Goal: Information Seeking & Learning: Learn about a topic

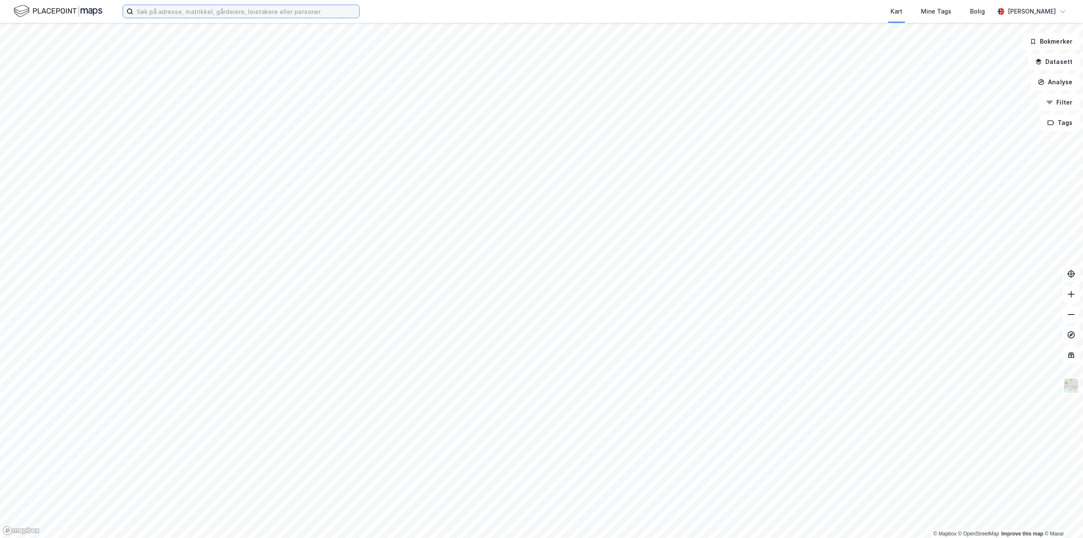
click at [236, 11] on input at bounding box center [246, 11] width 226 height 13
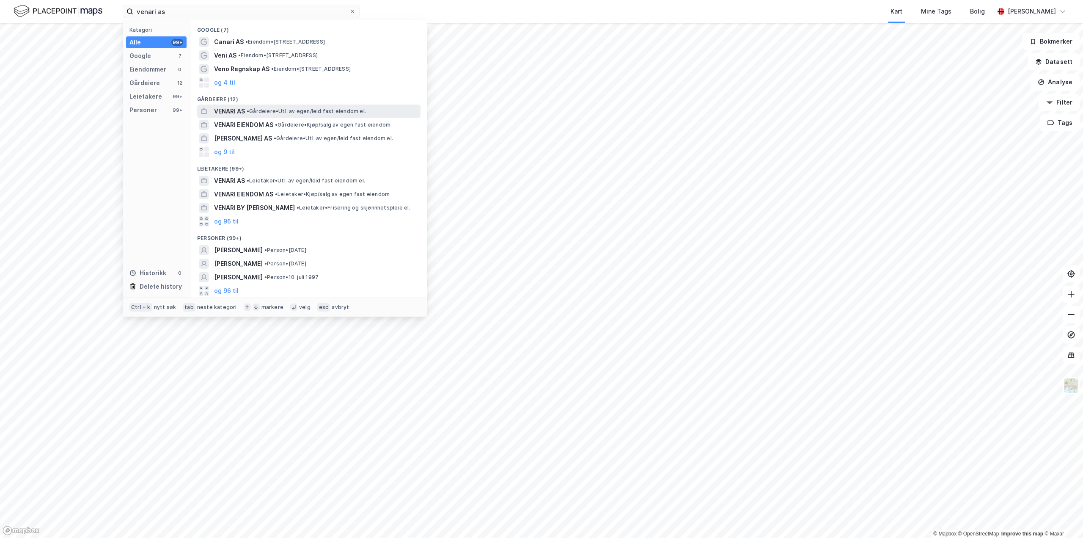
click at [265, 108] on span "• Gårdeiere • Utl. av egen/leid fast eiendom el." at bounding box center [306, 111] width 119 height 7
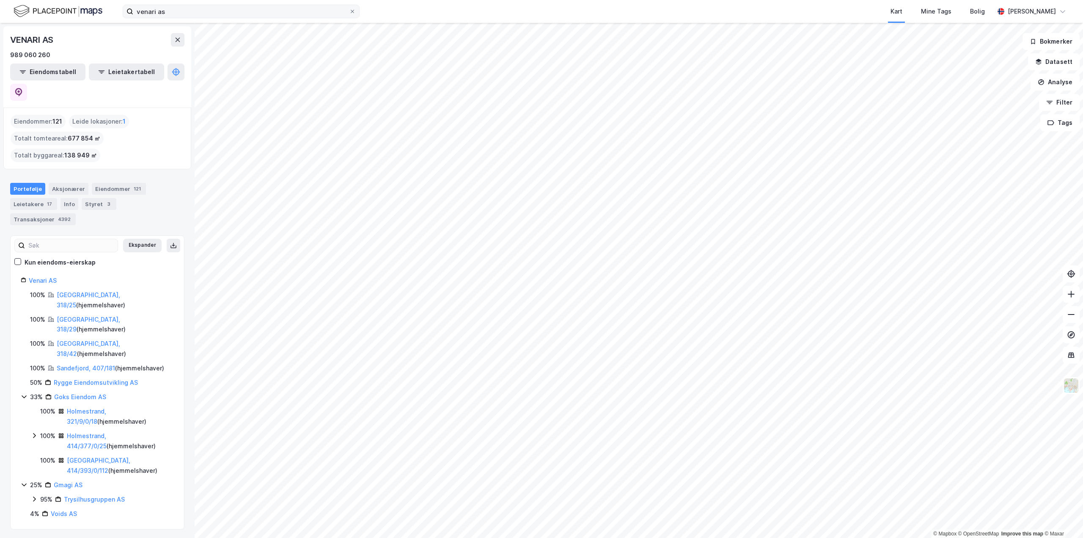
drag, startPoint x: 200, startPoint y: 18, endPoint x: 151, endPoint y: 10, distance: 50.1
click at [141, 13] on label "venari as" at bounding box center [241, 12] width 237 height 14
click at [141, 13] on input "venari as" at bounding box center [241, 11] width 216 height 13
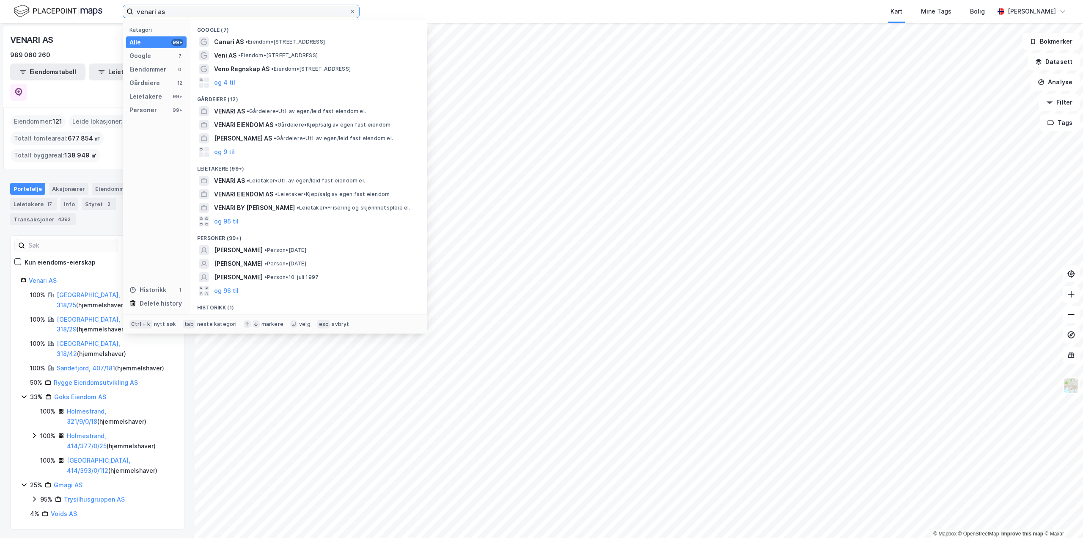
drag, startPoint x: 170, startPoint y: 11, endPoint x: 0, endPoint y: 23, distance: 170.5
click at [0, 23] on div "venari as Kategori Alle 99+ Google 7 Eiendommer 0 Gårdeiere 12 Leietakere 99+ P…" at bounding box center [541, 269] width 1083 height 538
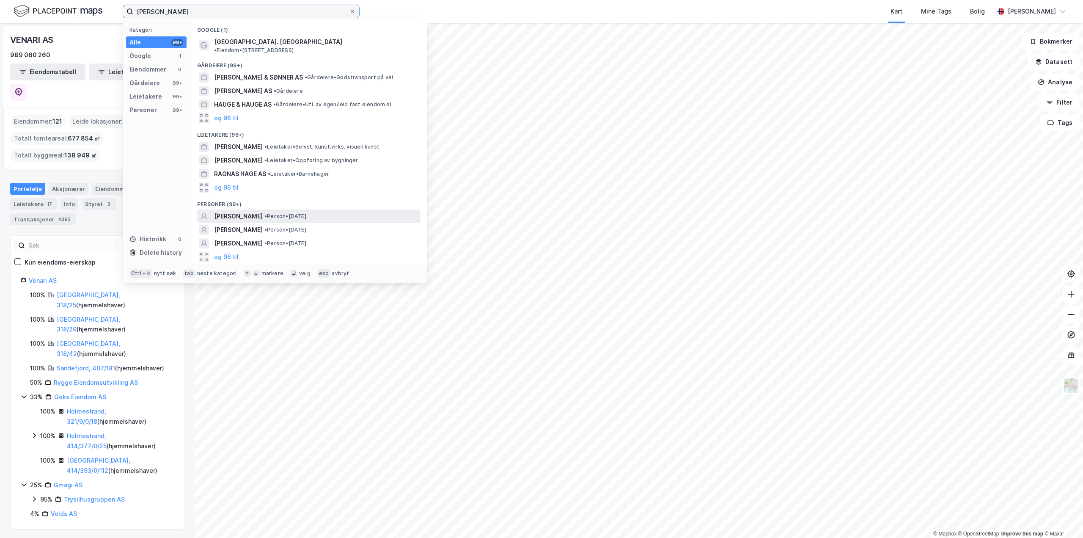
type input "[PERSON_NAME]"
click at [286, 213] on span "• Person • [DATE]" at bounding box center [285, 216] width 42 height 7
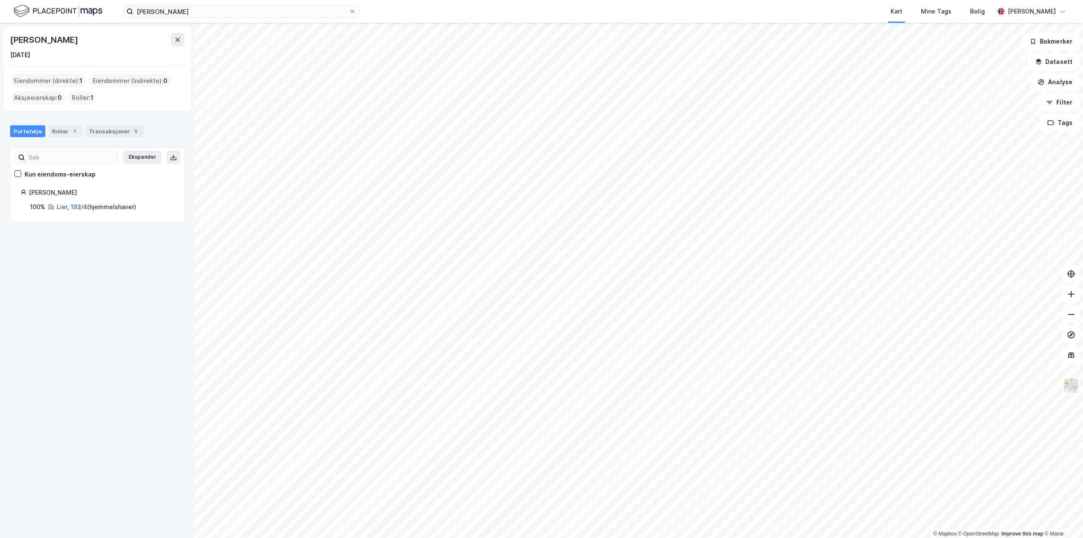
click at [78, 204] on link "Lier, 193/4" at bounding box center [72, 206] width 30 height 7
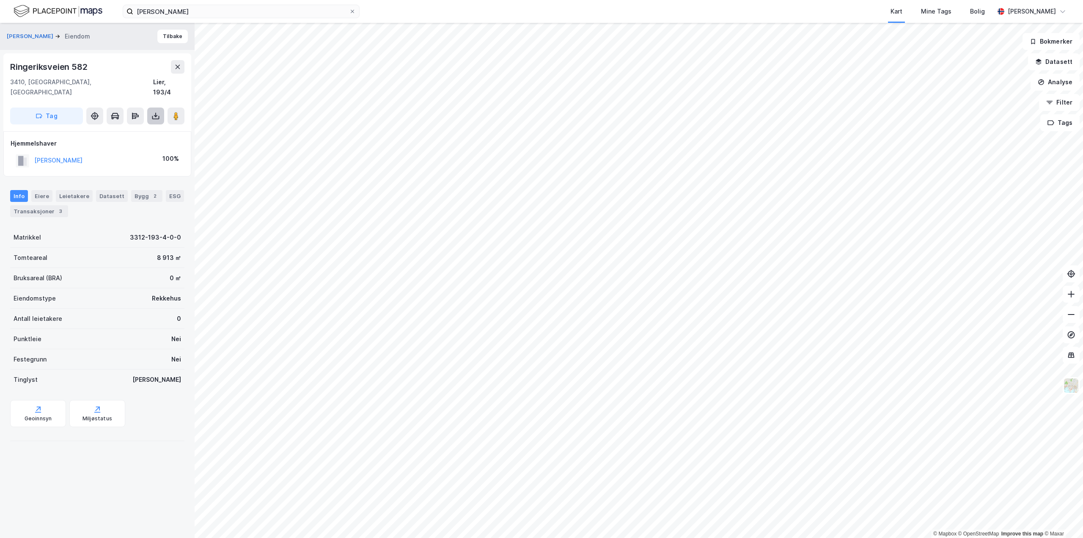
click at [153, 112] on icon at bounding box center [155, 116] width 8 height 8
click at [123, 127] on div "Last ned grunnbok" at bounding box center [119, 133] width 90 height 14
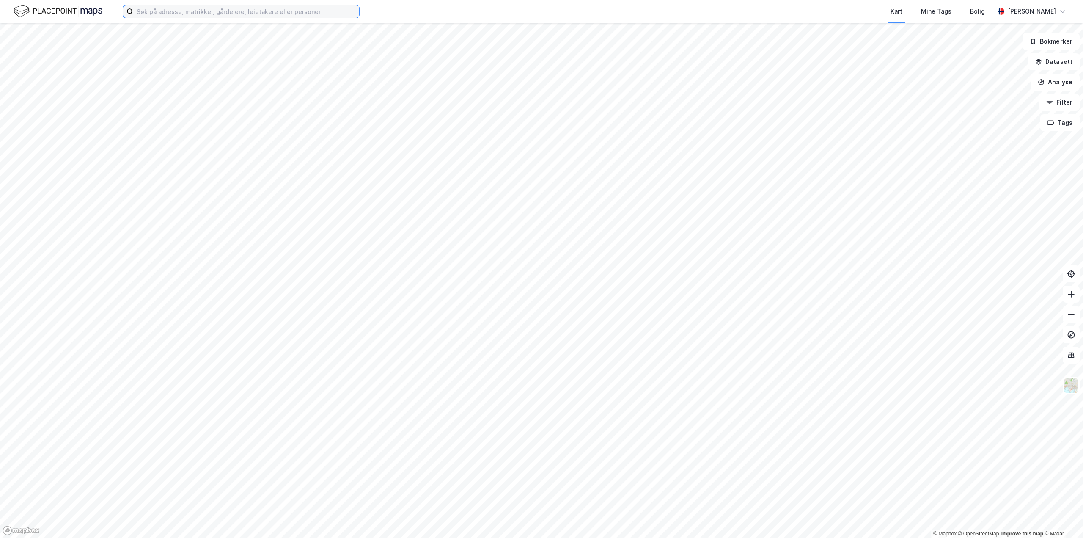
click at [212, 15] on input at bounding box center [246, 11] width 226 height 13
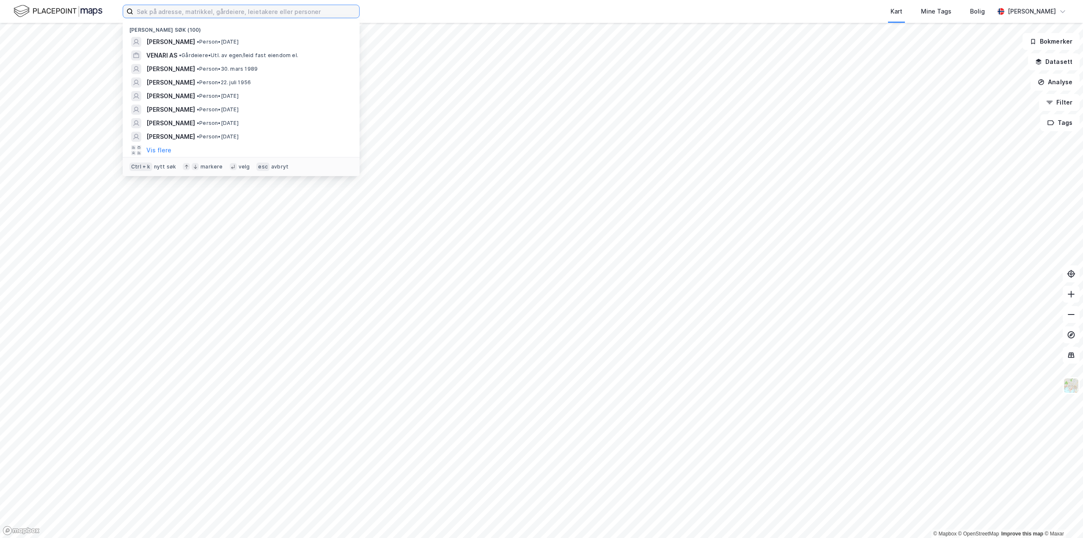
paste input "Victoria Meyer Norén"
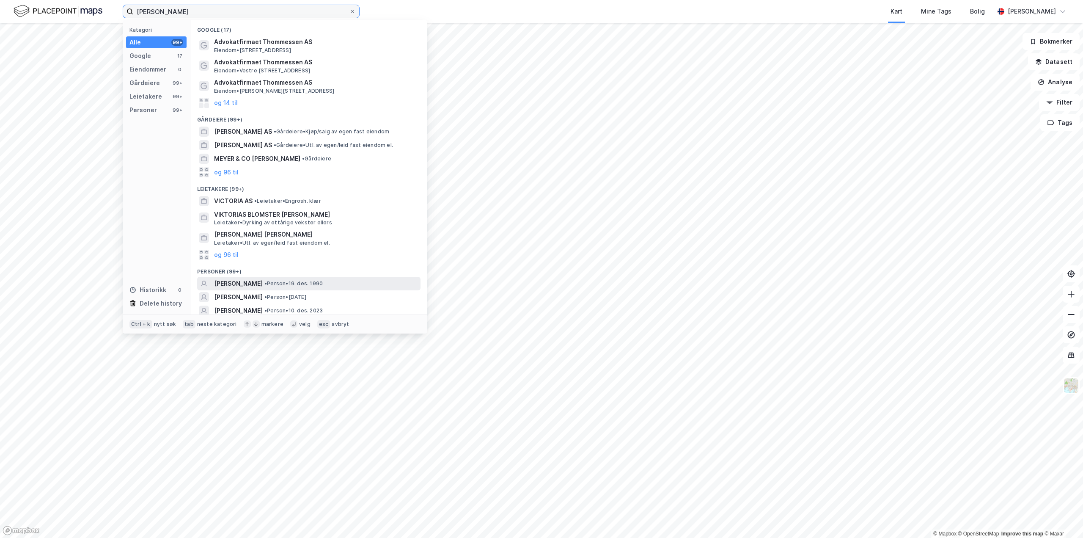
type input "Victoria Meyer Norén"
click at [297, 283] on span "• Person • 19. des. 1990" at bounding box center [293, 283] width 58 height 7
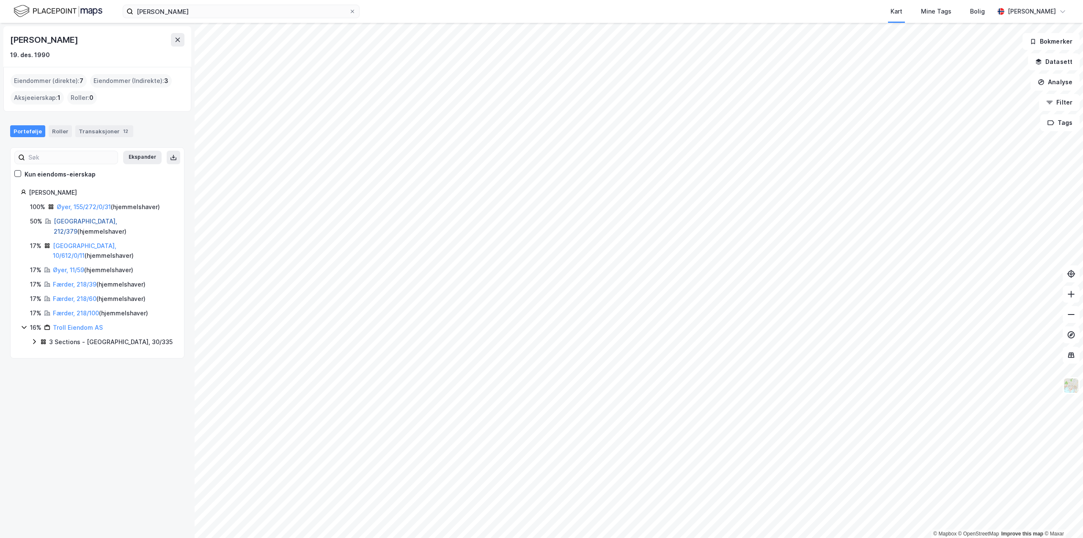
click at [77, 219] on link "Oslo, 212/379" at bounding box center [85, 225] width 63 height 17
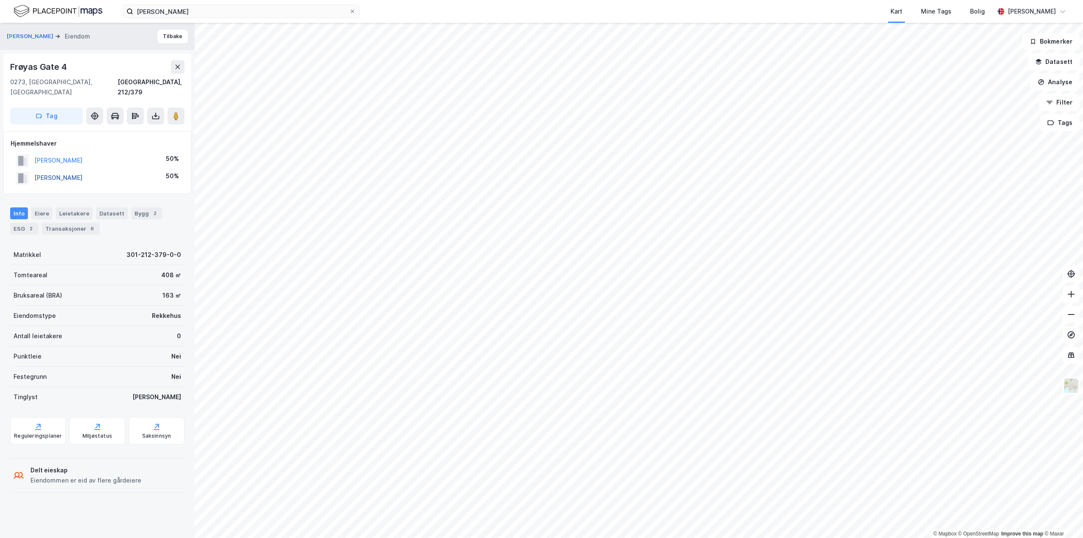
click at [0, 0] on button "NORÉN CHRISTOFFER MEYER" at bounding box center [0, 0] width 0 height 0
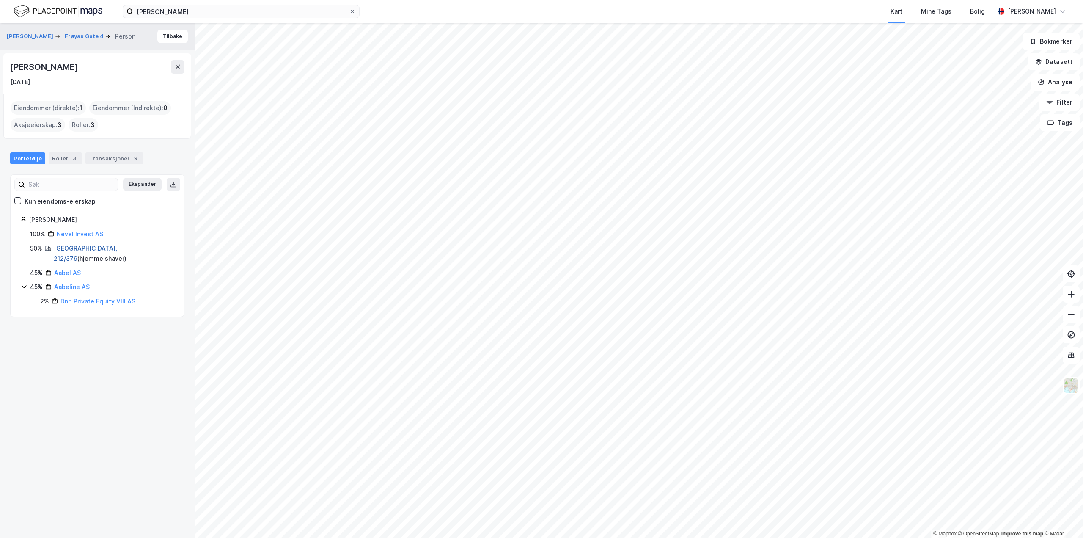
click at [77, 248] on link "Oslo, 212/379" at bounding box center [85, 252] width 63 height 17
